Goal: Transaction & Acquisition: Purchase product/service

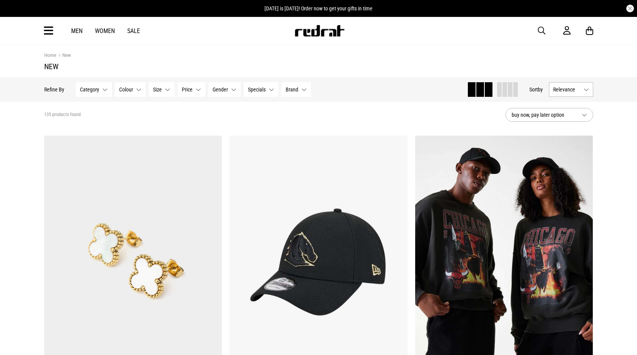
click at [542, 28] on span "button" at bounding box center [542, 30] width 8 height 9
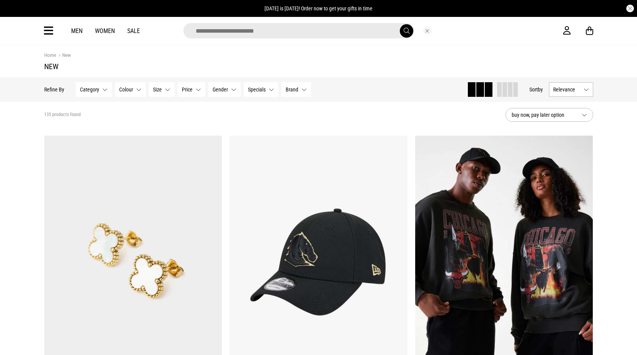
click at [543, 29] on div at bounding box center [312, 30] width 502 height 15
click at [303, 35] on input "search" at bounding box center [298, 30] width 231 height 15
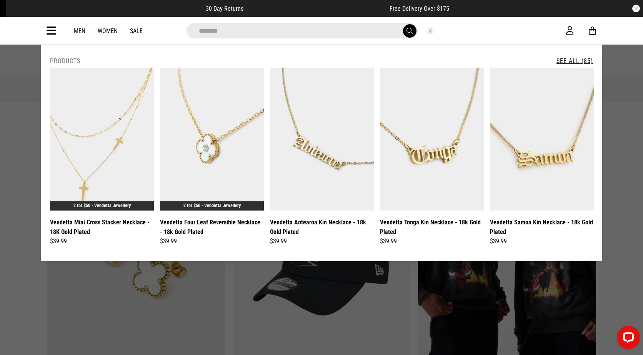
type input "********"
click at [403, 24] on button "submit" at bounding box center [409, 30] width 13 height 13
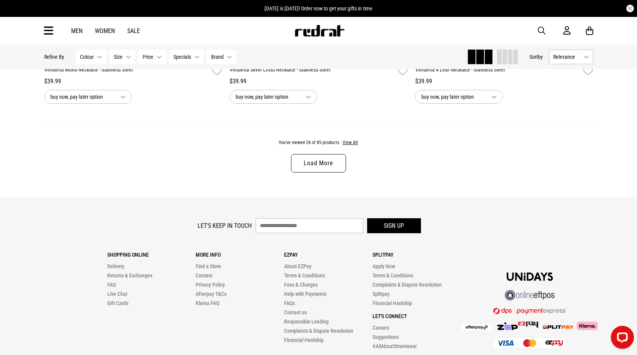
scroll to position [2515, 0]
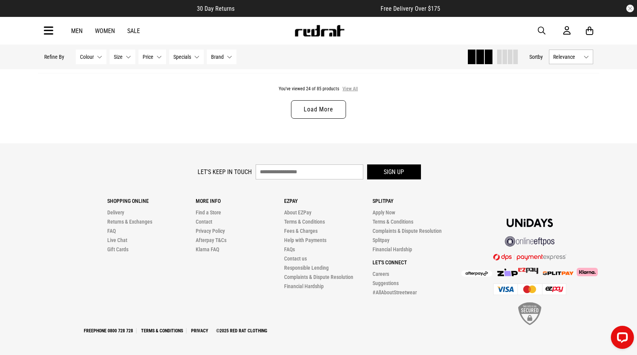
click at [353, 90] on button "View All" at bounding box center [350, 89] width 16 height 7
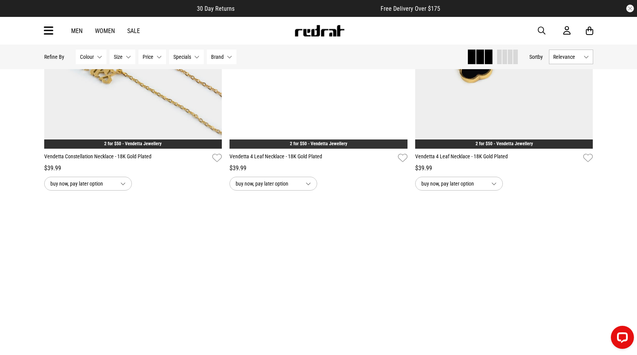
scroll to position [5061, 0]
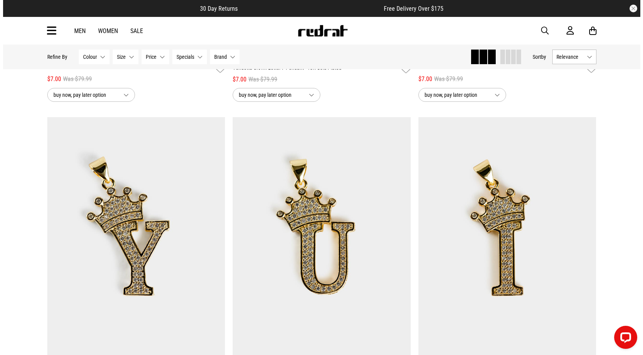
scroll to position [8558, 0]
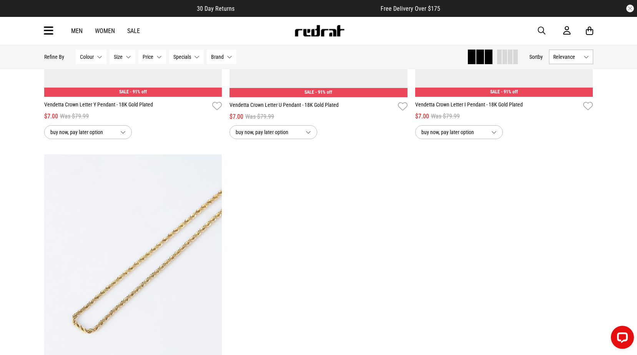
click at [51, 32] on icon at bounding box center [49, 31] width 10 height 13
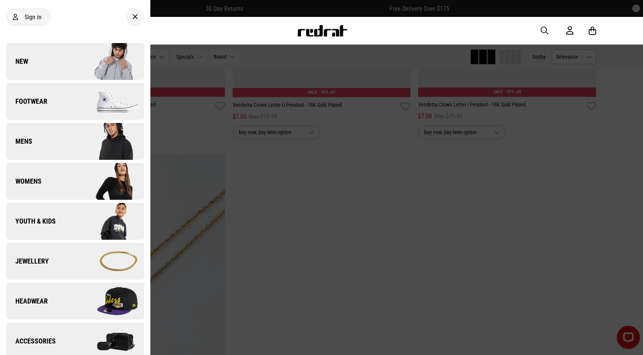
click at [77, 257] on img at bounding box center [109, 261] width 69 height 38
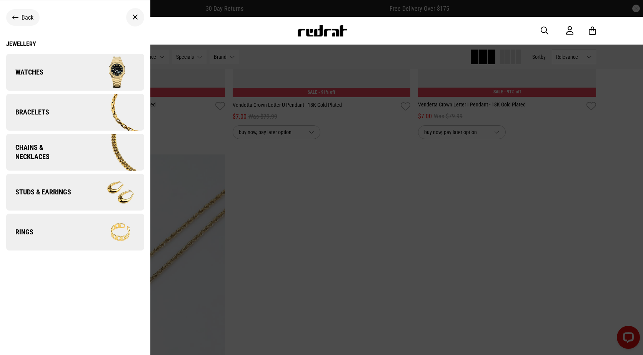
click at [86, 153] on img at bounding box center [110, 152] width 67 height 37
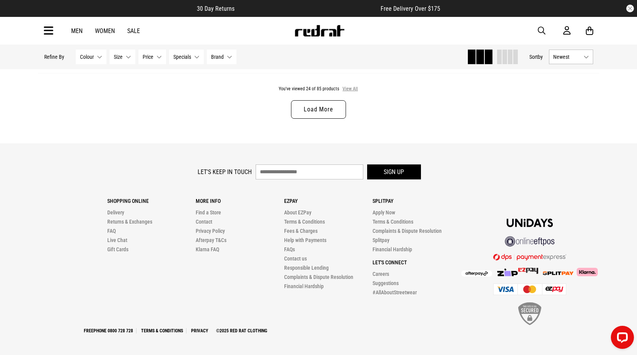
click at [344, 87] on button "View All" at bounding box center [350, 89] width 16 height 7
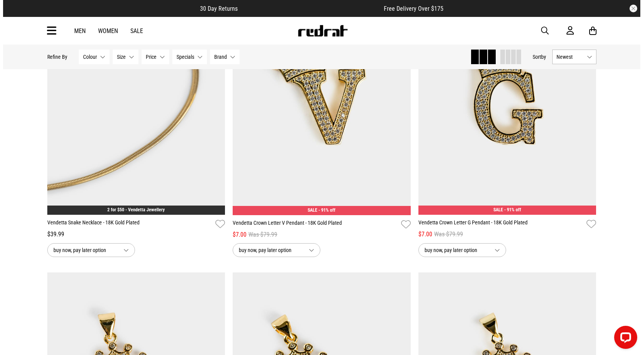
scroll to position [7522, 0]
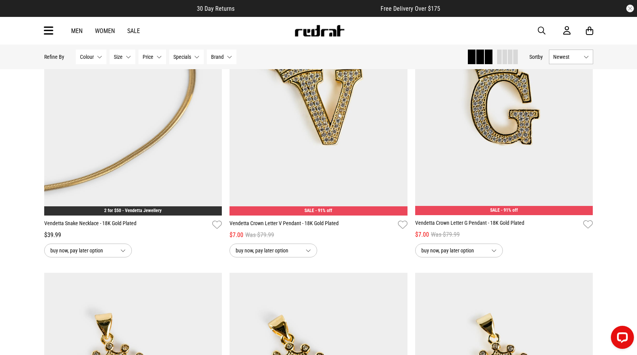
click at [47, 42] on div "Men Women Sale Sign in New Back Footwear Back Mens Back Womens Back Youth & Kid…" at bounding box center [318, 31] width 561 height 28
click at [54, 29] on div "Men Women Sale Sign in New Back Footwear Back Mens Back Womens Back Youth & Kid…" at bounding box center [318, 31] width 561 height 28
click at [51, 28] on icon at bounding box center [49, 31] width 10 height 13
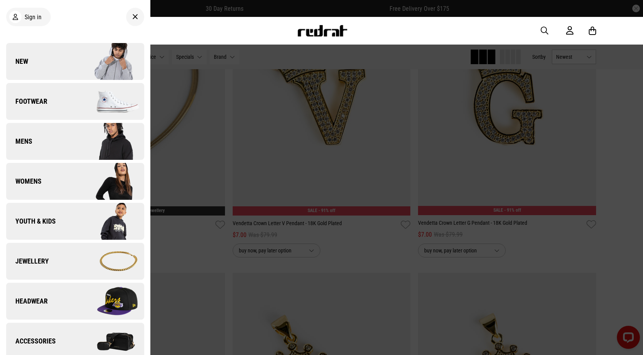
scroll to position [77, 0]
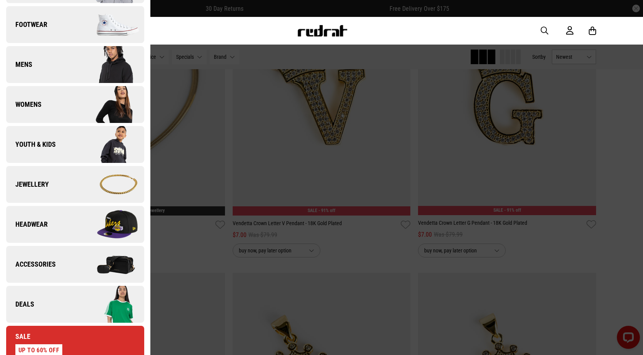
click at [83, 315] on img at bounding box center [109, 304] width 69 height 38
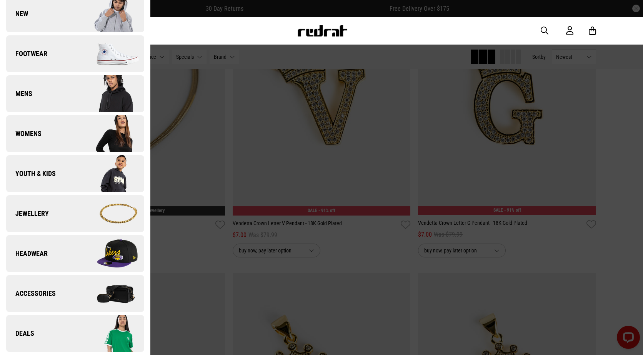
scroll to position [0, 0]
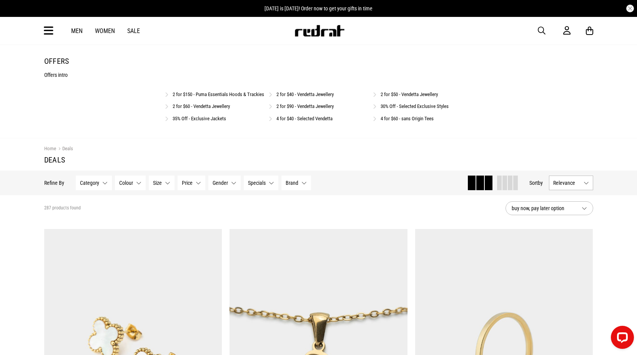
click at [330, 109] on link "2 for $90 - Vendetta Jewellery" at bounding box center [304, 106] width 57 height 6
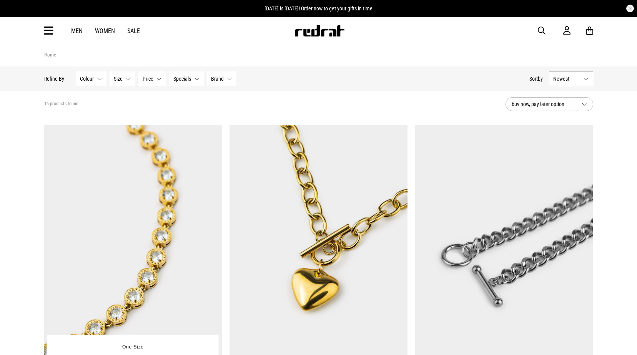
click at [62, 210] on img at bounding box center [133, 249] width 178 height 249
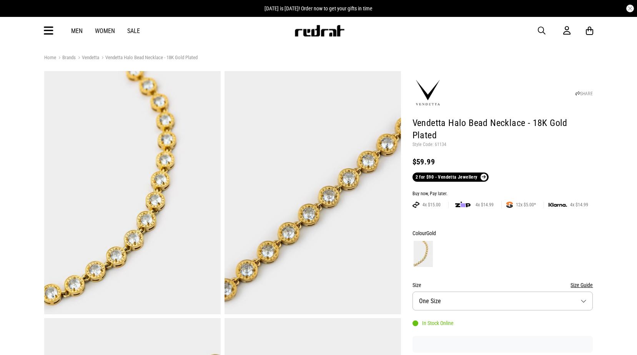
click at [440, 142] on p "Style Code: 61134" at bounding box center [502, 145] width 181 height 6
copy p "61134"
